Goal: Entertainment & Leisure: Consume media (video, audio)

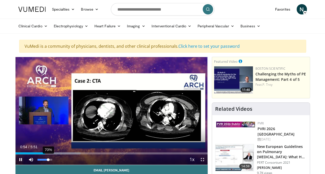
drag, startPoint x: 55, startPoint y: 158, endPoint x: 51, endPoint y: 158, distance: 3.6
click at [51, 158] on div "Mute 70%" at bounding box center [44, 160] width 36 height 10
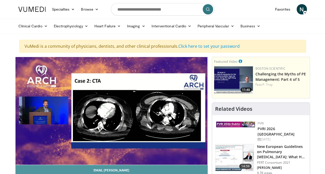
drag, startPoint x: 51, startPoint y: 158, endPoint x: 137, endPoint y: 172, distance: 86.7
click at [137, 172] on div "**********" at bounding box center [111, 137] width 193 height 160
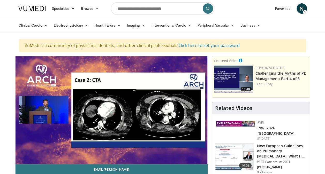
click at [243, 0] on nav "Specialties Adult & Family Medicine Allergy, [MEDICAL_DATA], Immunology Anesthe…" at bounding box center [162, 8] width 295 height 19
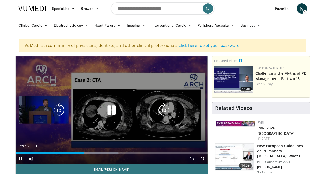
click at [114, 111] on icon "Video Player" at bounding box center [111, 110] width 14 height 14
click at [59, 107] on icon "Video Player" at bounding box center [59, 110] width 14 height 14
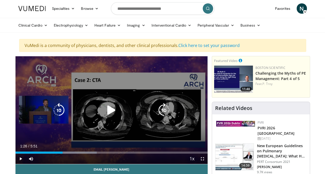
click at [119, 111] on div "Video Player" at bounding box center [111, 110] width 115 height 10
click at [116, 110] on icon "Video Player" at bounding box center [111, 110] width 14 height 14
click at [107, 108] on icon "Video Player" at bounding box center [111, 110] width 14 height 14
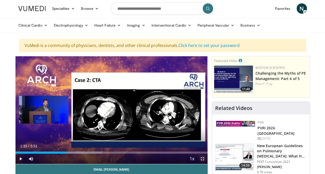
click at [202, 157] on span "Video Player" at bounding box center [202, 159] width 10 height 10
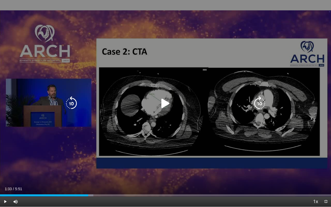
click at [168, 102] on icon "Video Player" at bounding box center [165, 103] width 14 height 14
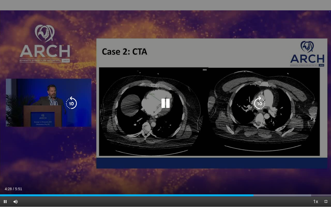
click at [170, 103] on icon "Video Player" at bounding box center [165, 103] width 14 height 14
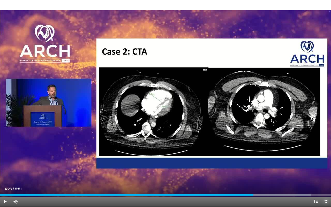
click at [325, 174] on span "Video Player" at bounding box center [326, 201] width 10 height 10
